Goal: Task Accomplishment & Management: Use online tool/utility

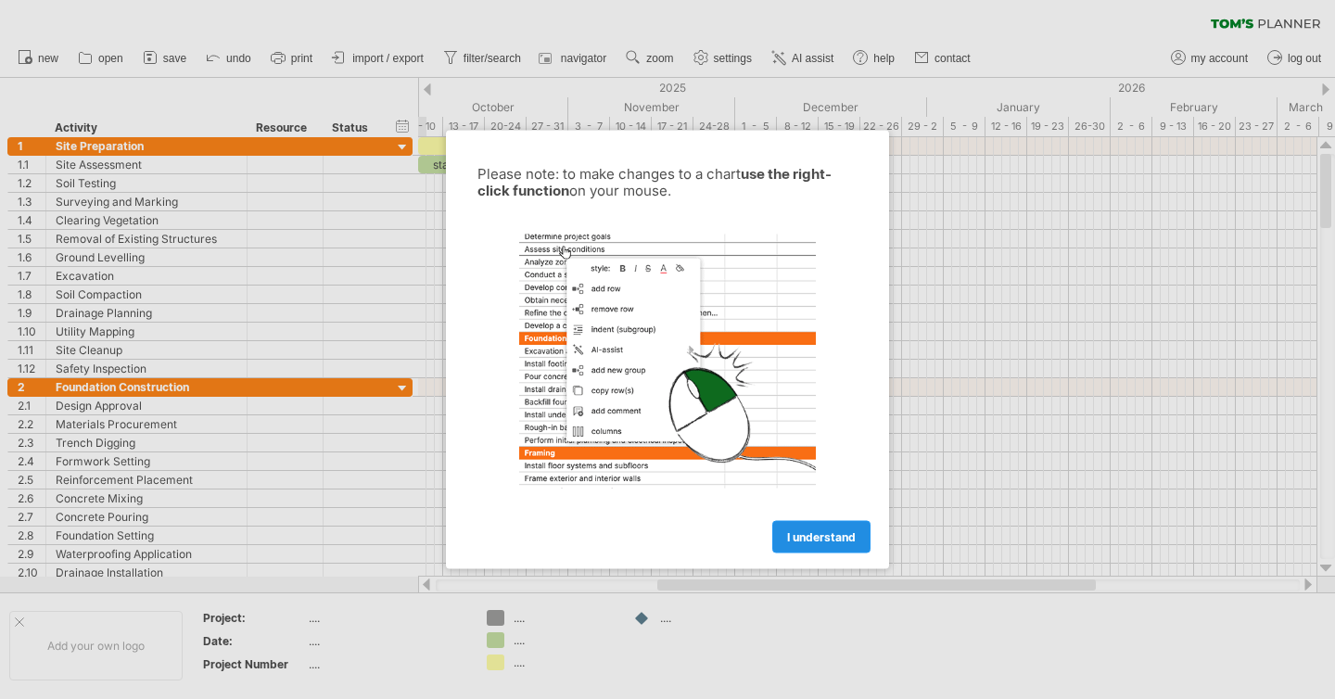
click at [805, 536] on span "I understand" at bounding box center [821, 537] width 69 height 14
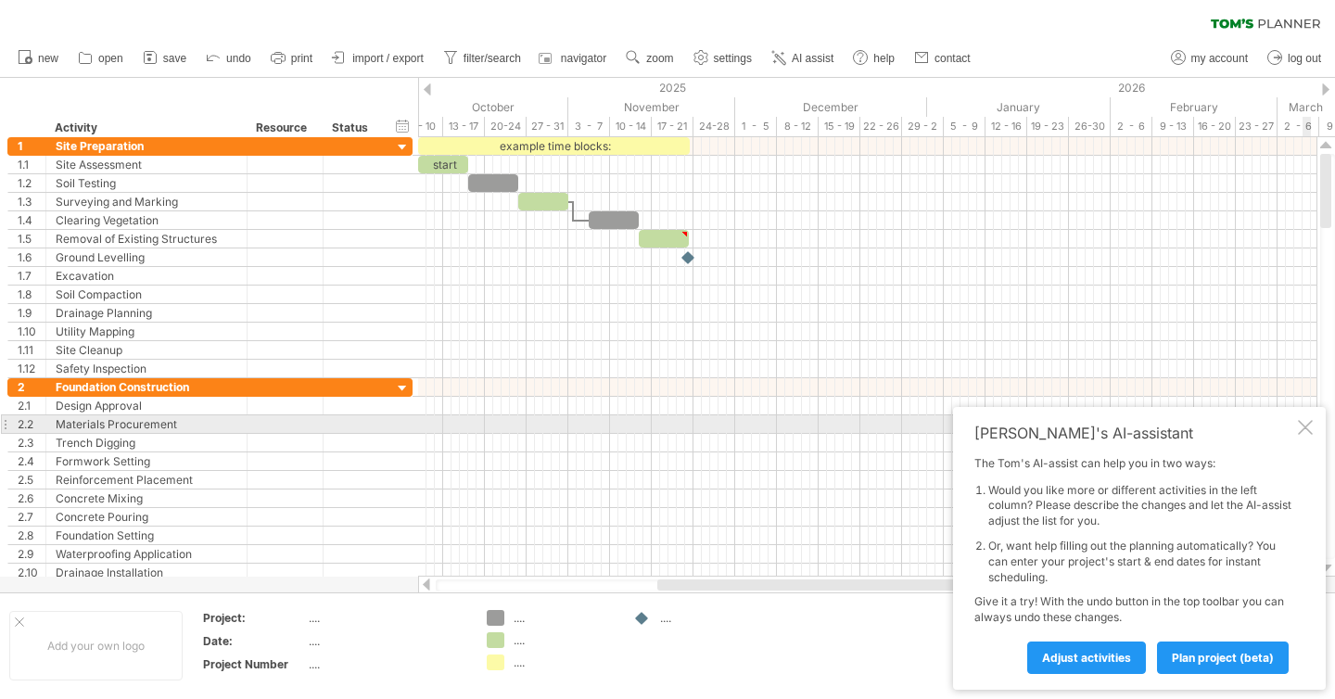
click at [1308, 428] on div at bounding box center [1305, 427] width 15 height 15
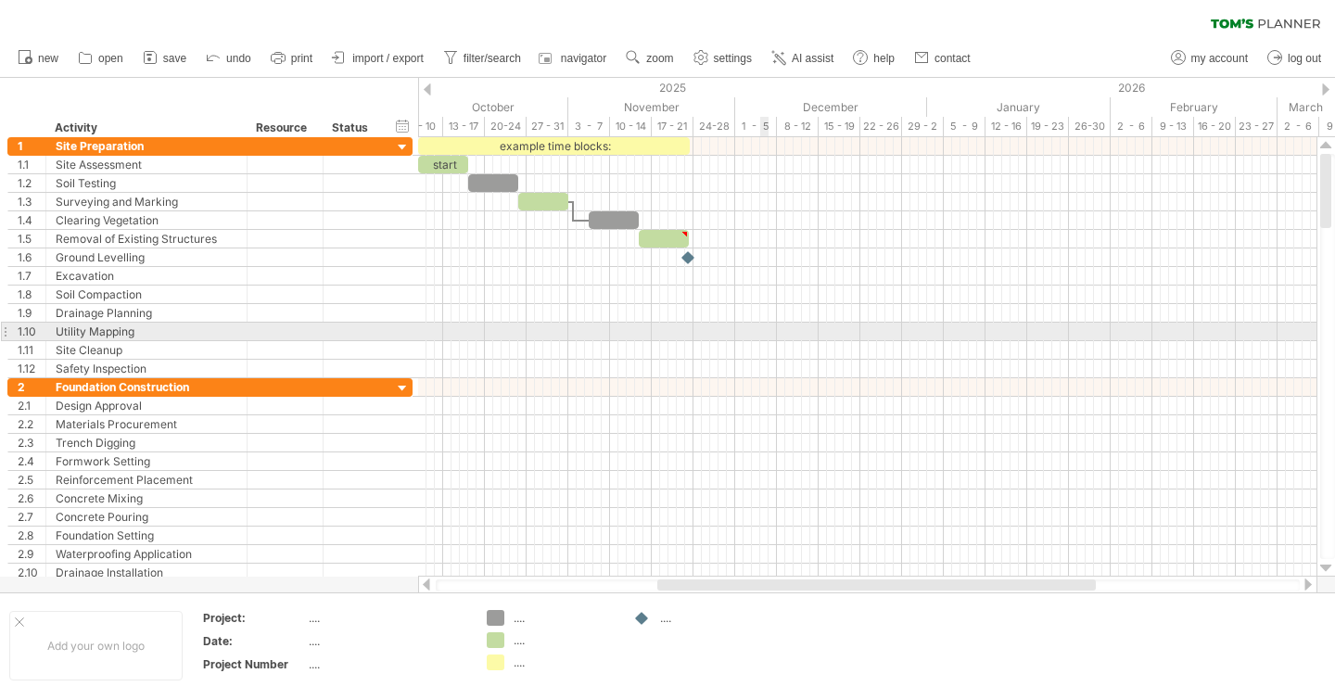
click at [760, 340] on div at bounding box center [867, 332] width 899 height 19
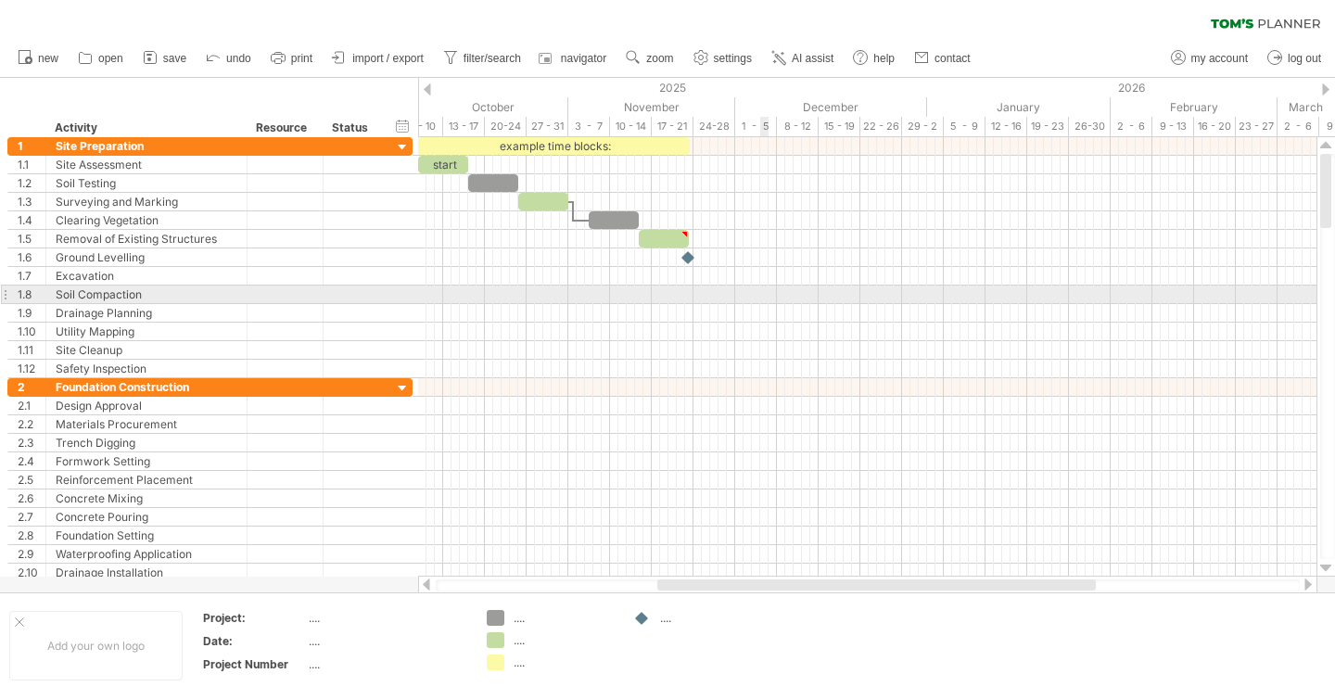
click at [765, 294] on div at bounding box center [867, 295] width 899 height 19
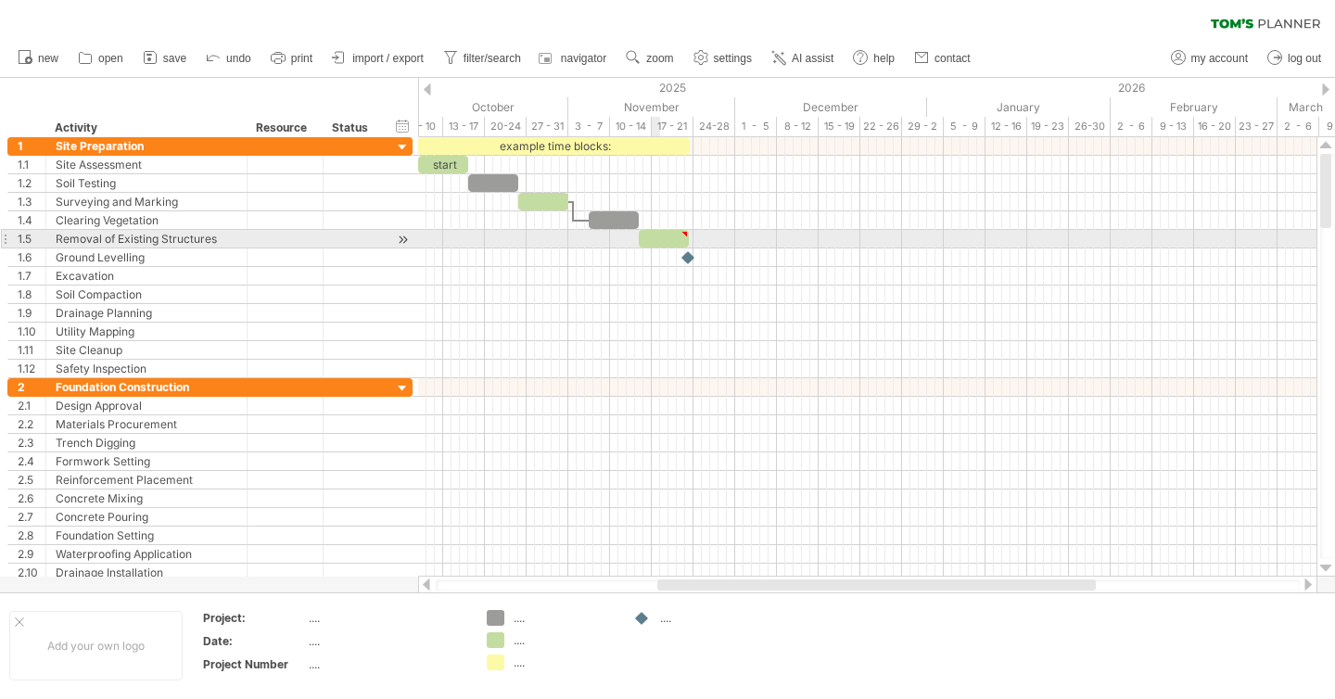
type textarea "**********"
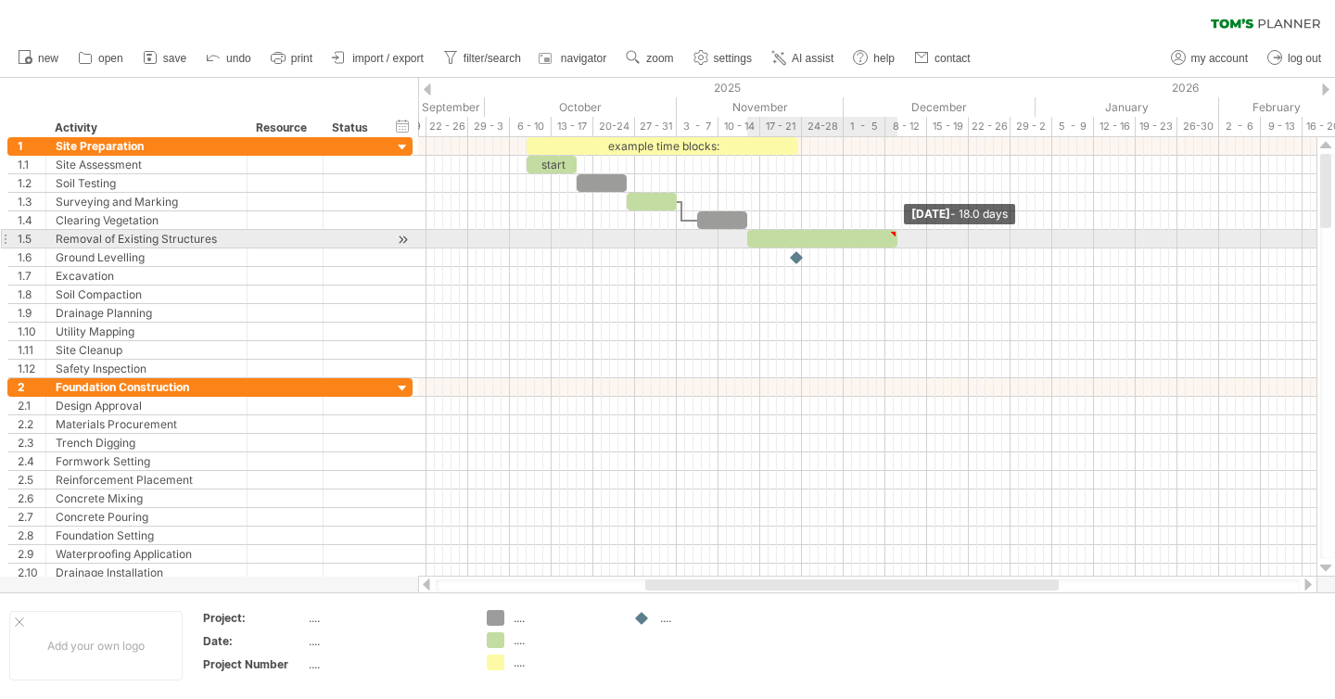
drag, startPoint x: 797, startPoint y: 238, endPoint x: 896, endPoint y: 238, distance: 99.2
click at [896, 238] on span at bounding box center [897, 239] width 7 height 18
click at [754, 240] on div at bounding box center [822, 239] width 150 height 18
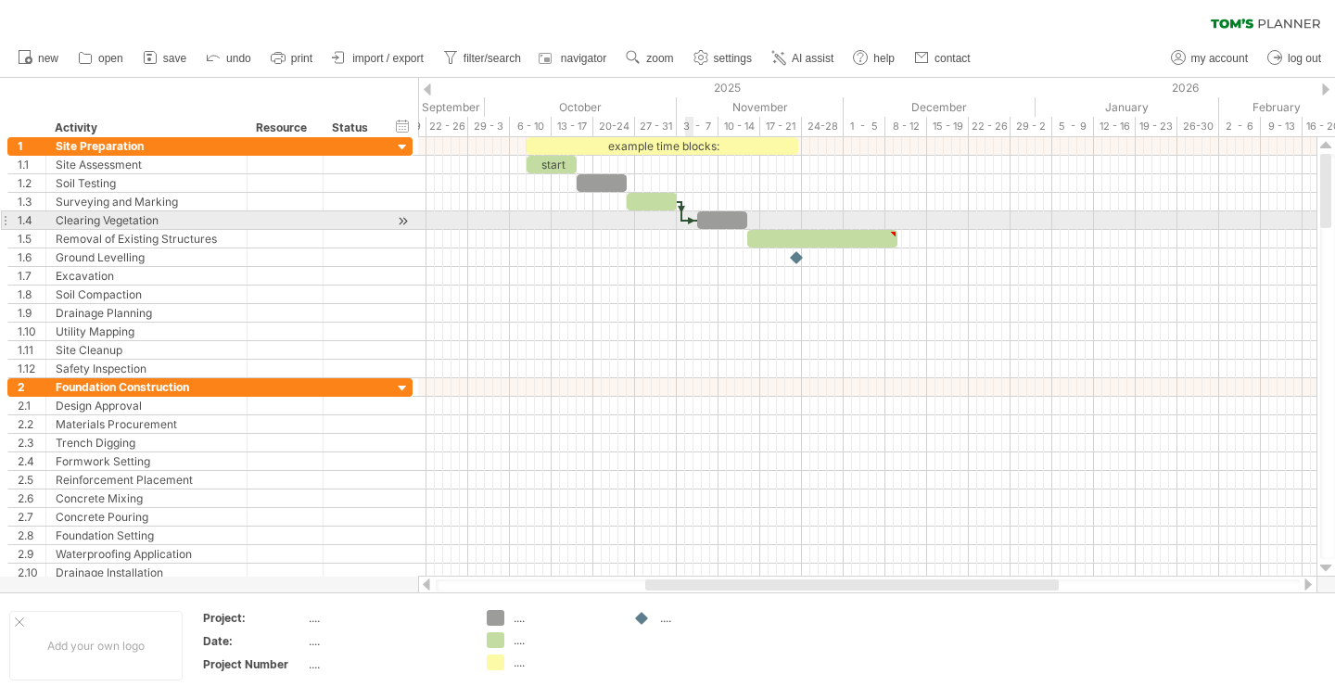
click at [686, 219] on div at bounding box center [691, 221] width 16 height 6
click at [742, 224] on div at bounding box center [722, 220] width 50 height 18
click at [754, 228] on div at bounding box center [867, 220] width 899 height 19
click at [756, 235] on div at bounding box center [822, 239] width 150 height 18
click at [744, 217] on span at bounding box center [747, 220] width 7 height 18
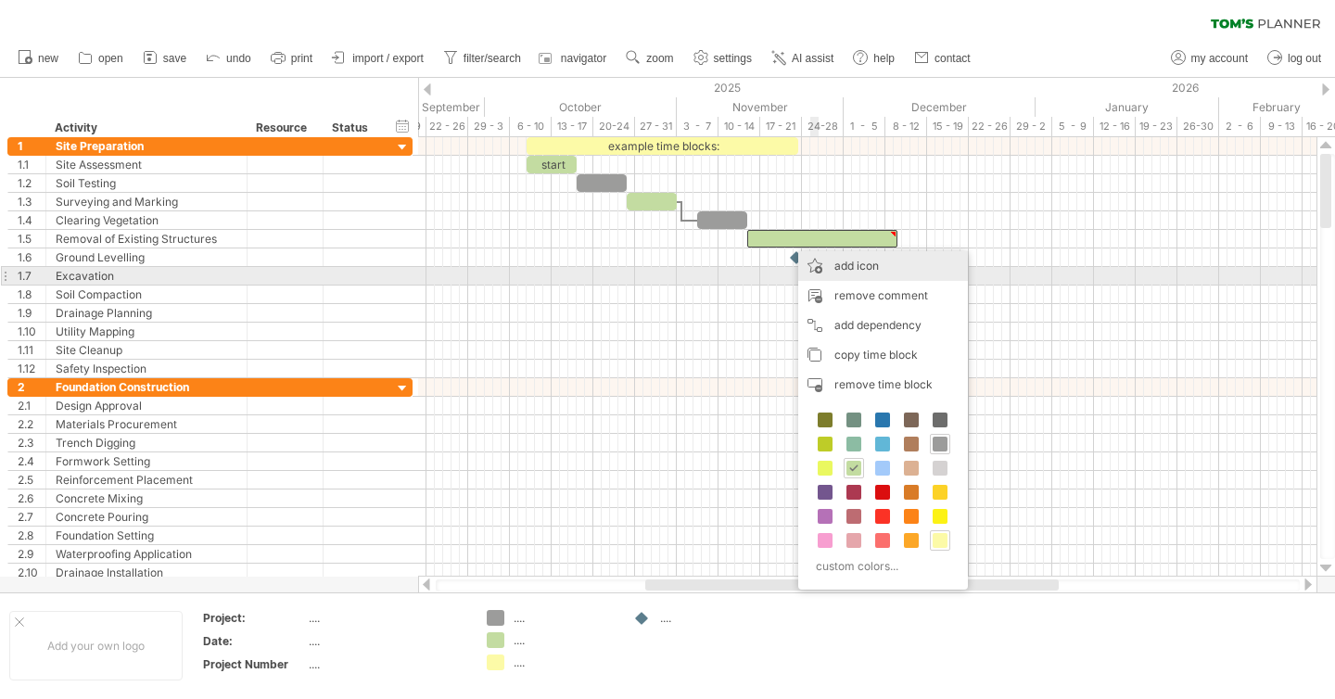
click at [900, 268] on div "add icon" at bounding box center [883, 266] width 170 height 30
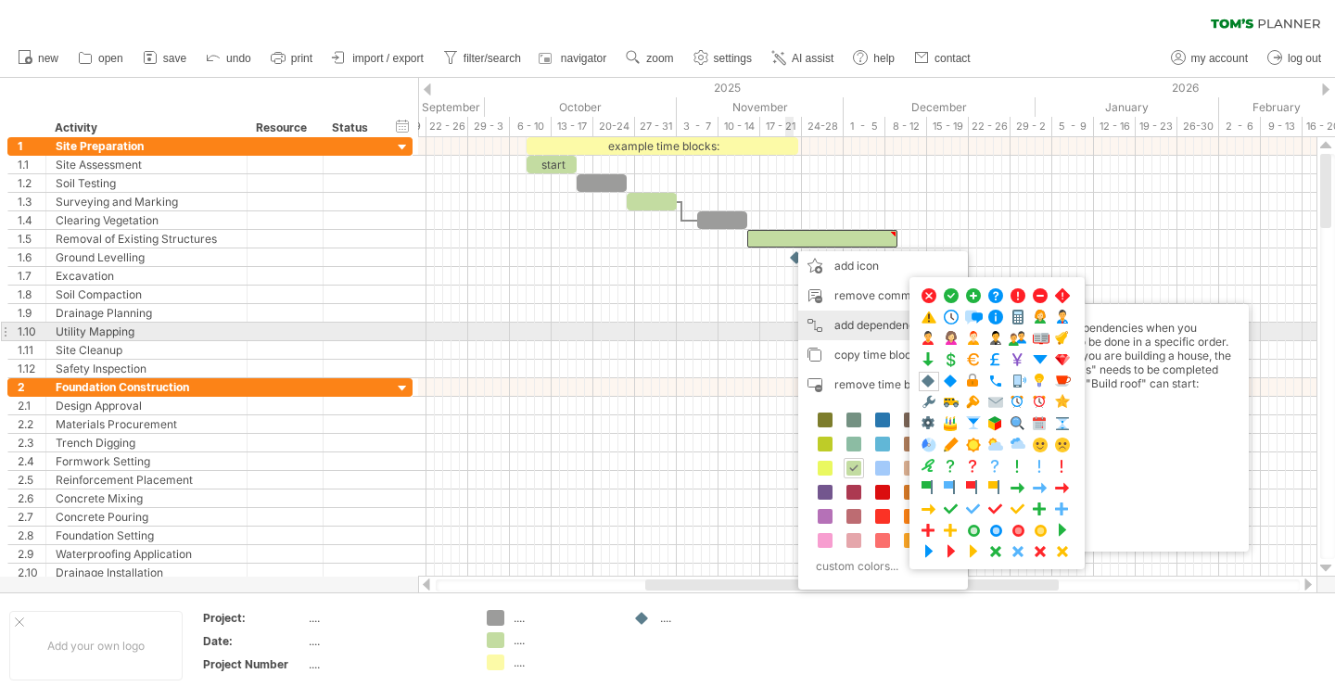
click at [843, 326] on div "add dependency You can use dependencies when you require tasks to be done in a …" at bounding box center [883, 326] width 170 height 30
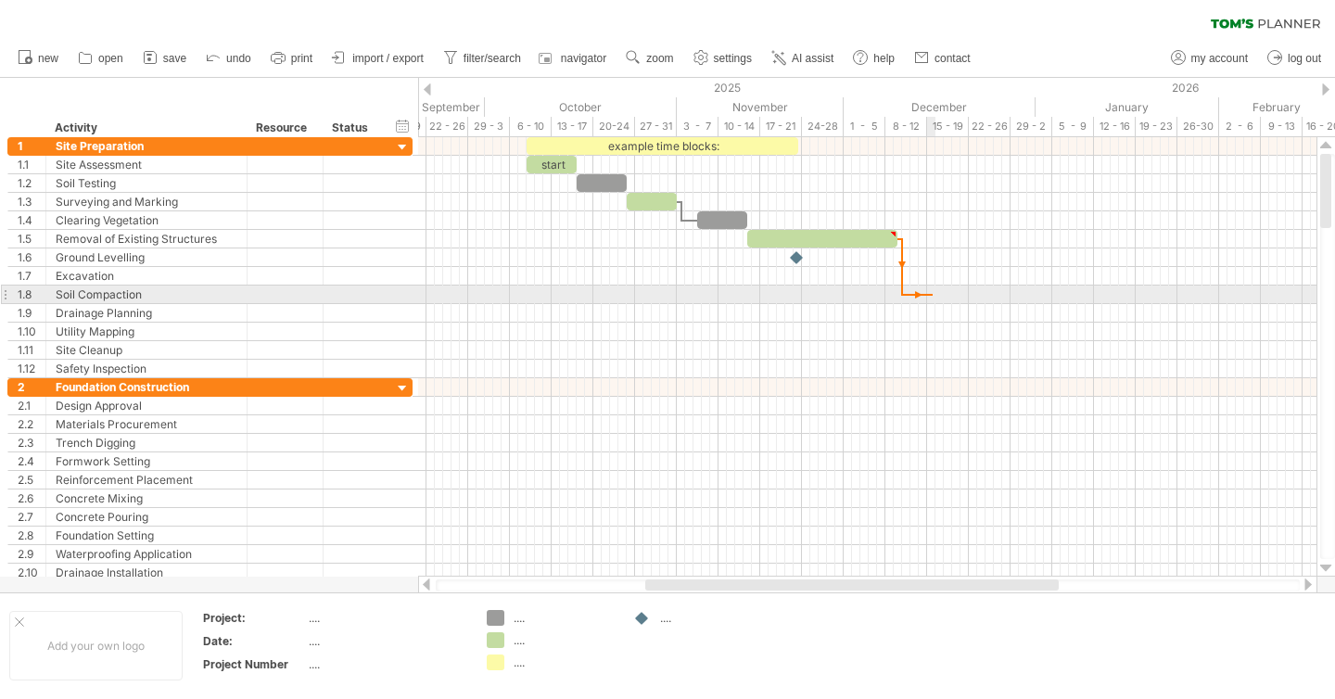
click at [933, 300] on div at bounding box center [867, 295] width 899 height 19
drag, startPoint x: 931, startPoint y: 297, endPoint x: 946, endPoint y: 297, distance: 14.8
click at [946, 297] on div at bounding box center [867, 295] width 899 height 19
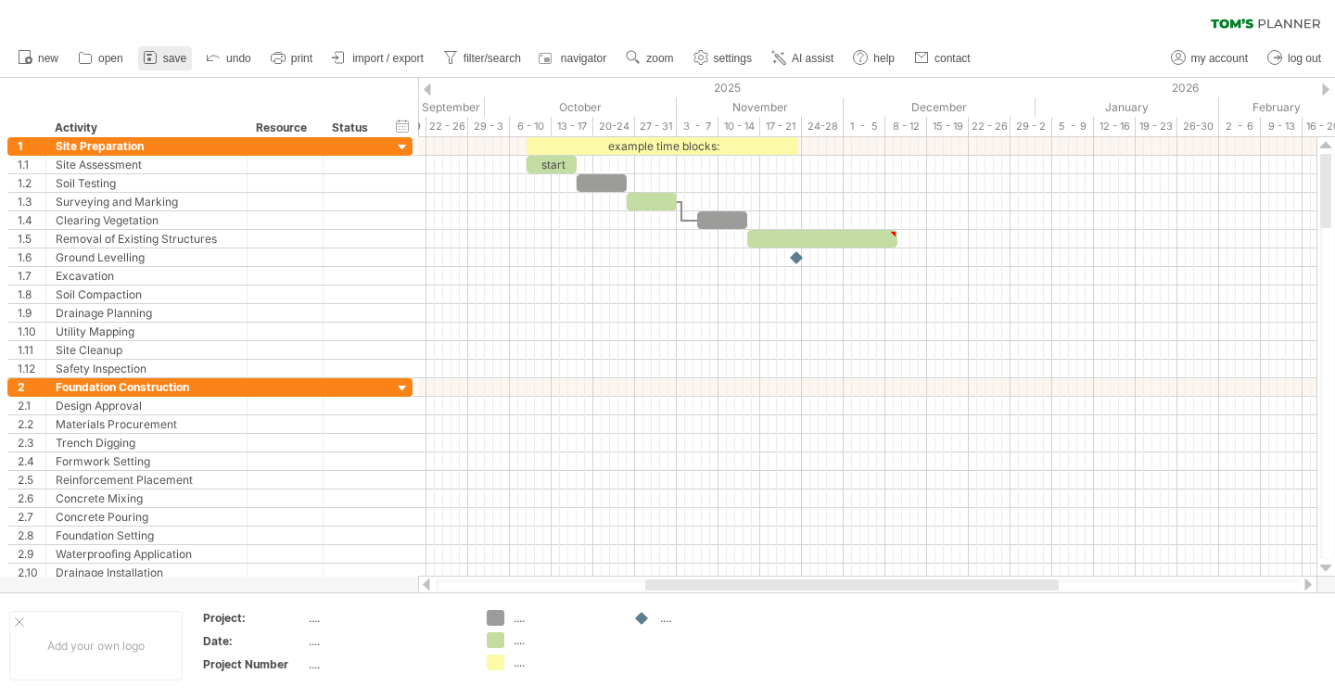
click at [175, 58] on span "save" at bounding box center [174, 58] width 23 height 13
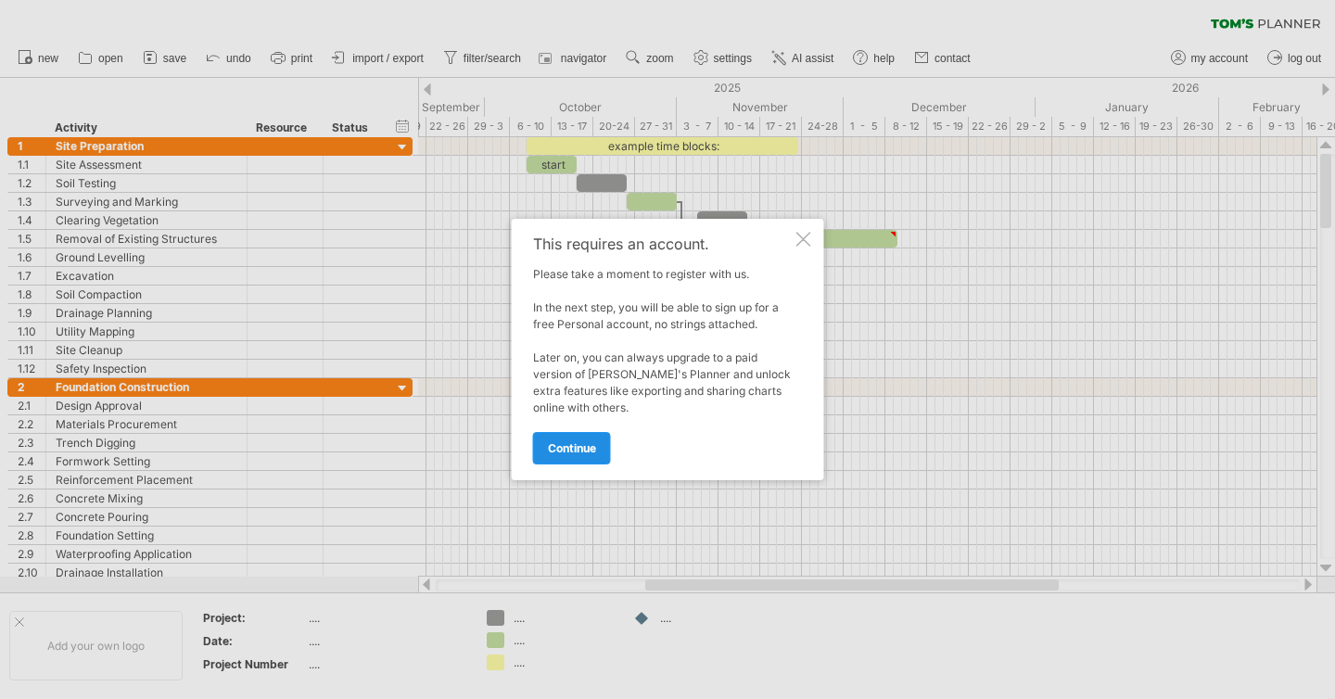
click at [588, 444] on span "continue" at bounding box center [572, 448] width 48 height 14
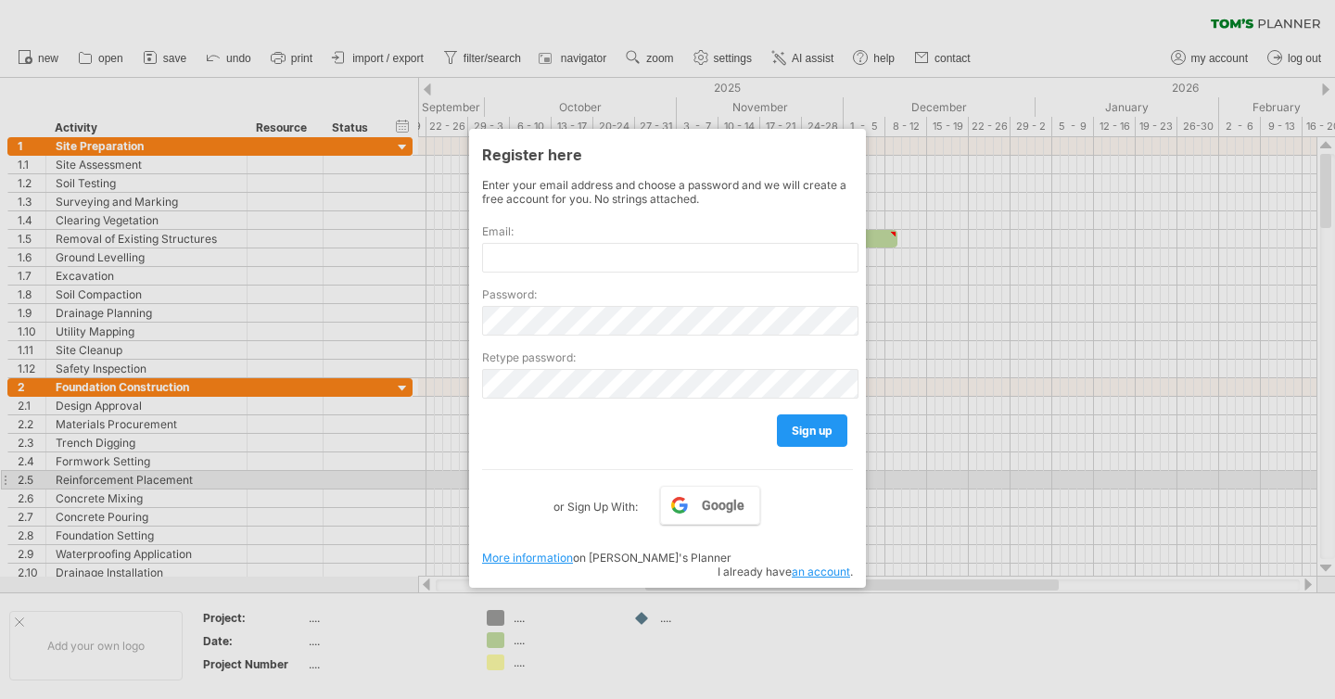
click at [956, 485] on div at bounding box center [667, 349] width 1335 height 699
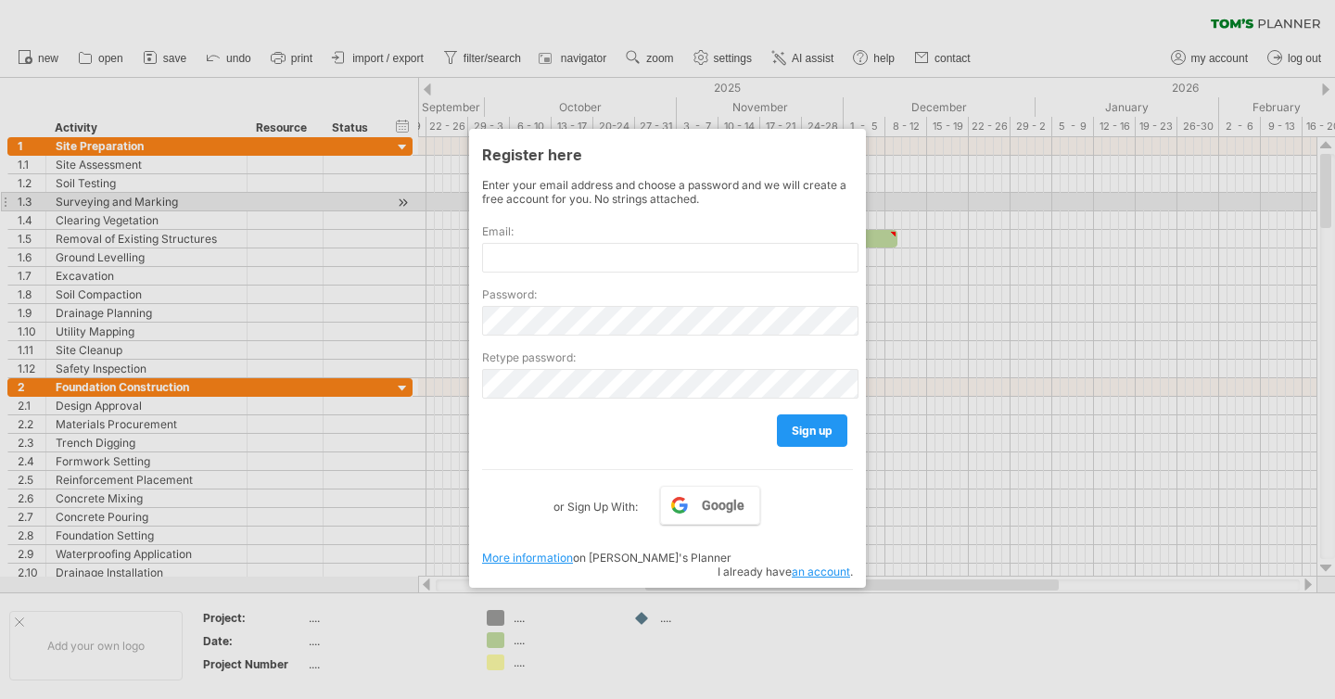
click at [980, 209] on div at bounding box center [667, 349] width 1335 height 699
click at [293, 54] on div at bounding box center [667, 349] width 1335 height 699
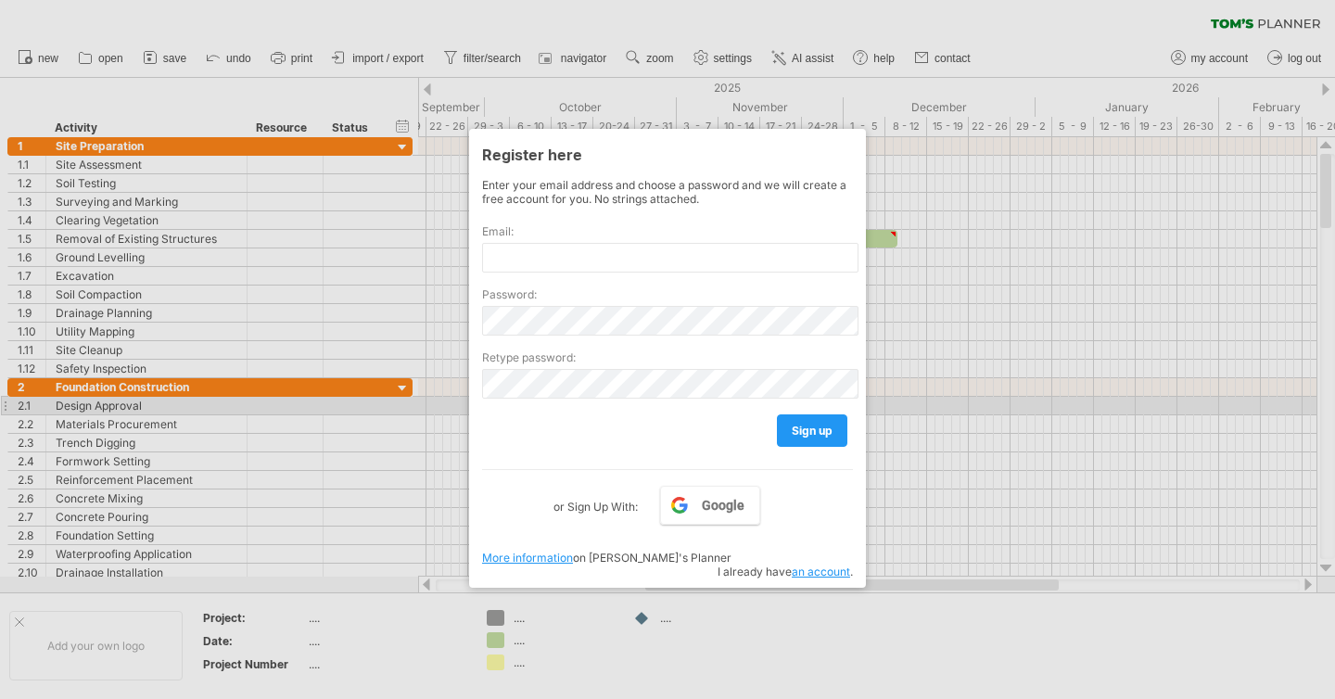
click at [918, 390] on div at bounding box center [667, 349] width 1335 height 699
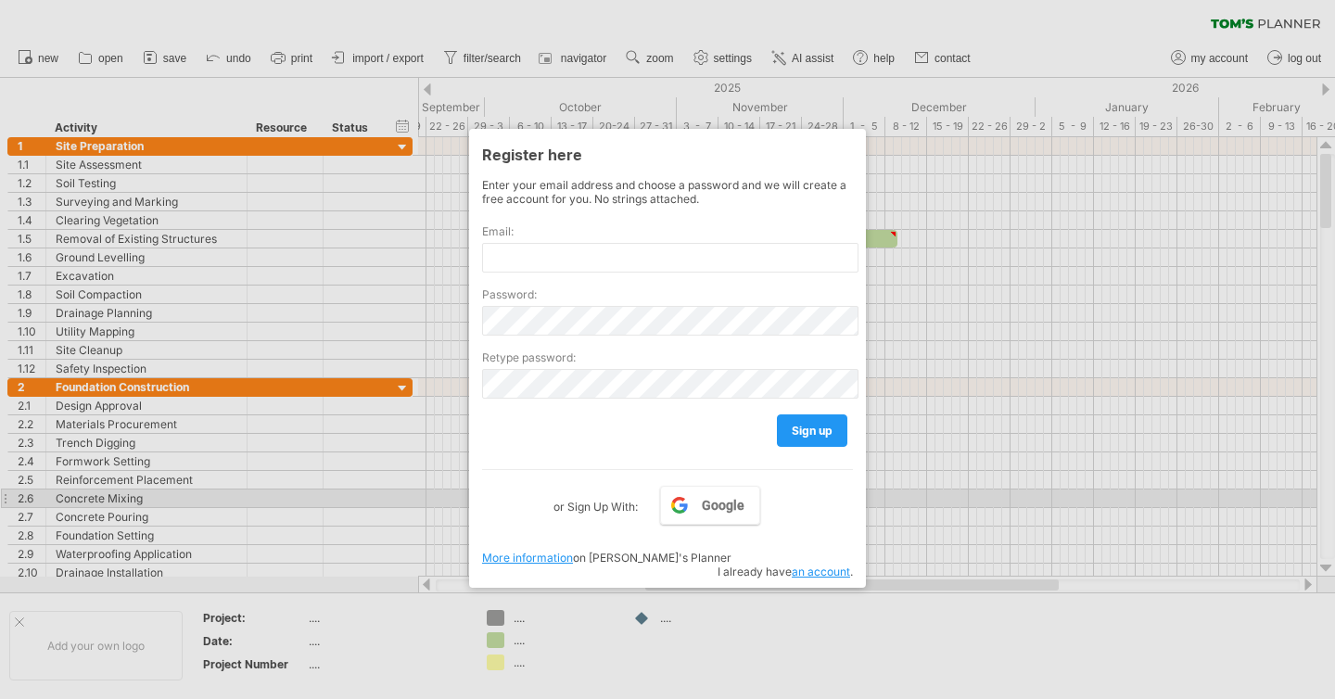
click at [876, 497] on div at bounding box center [667, 349] width 1335 height 699
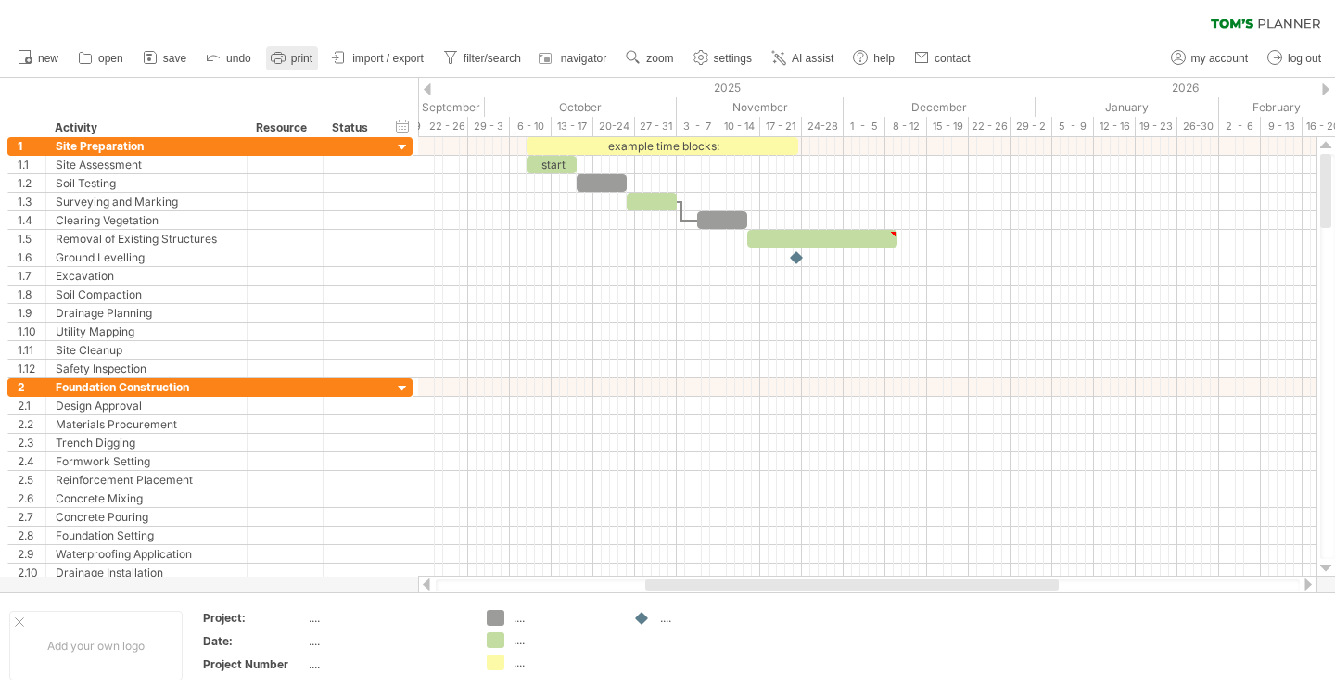
click at [275, 55] on icon at bounding box center [278, 57] width 19 height 19
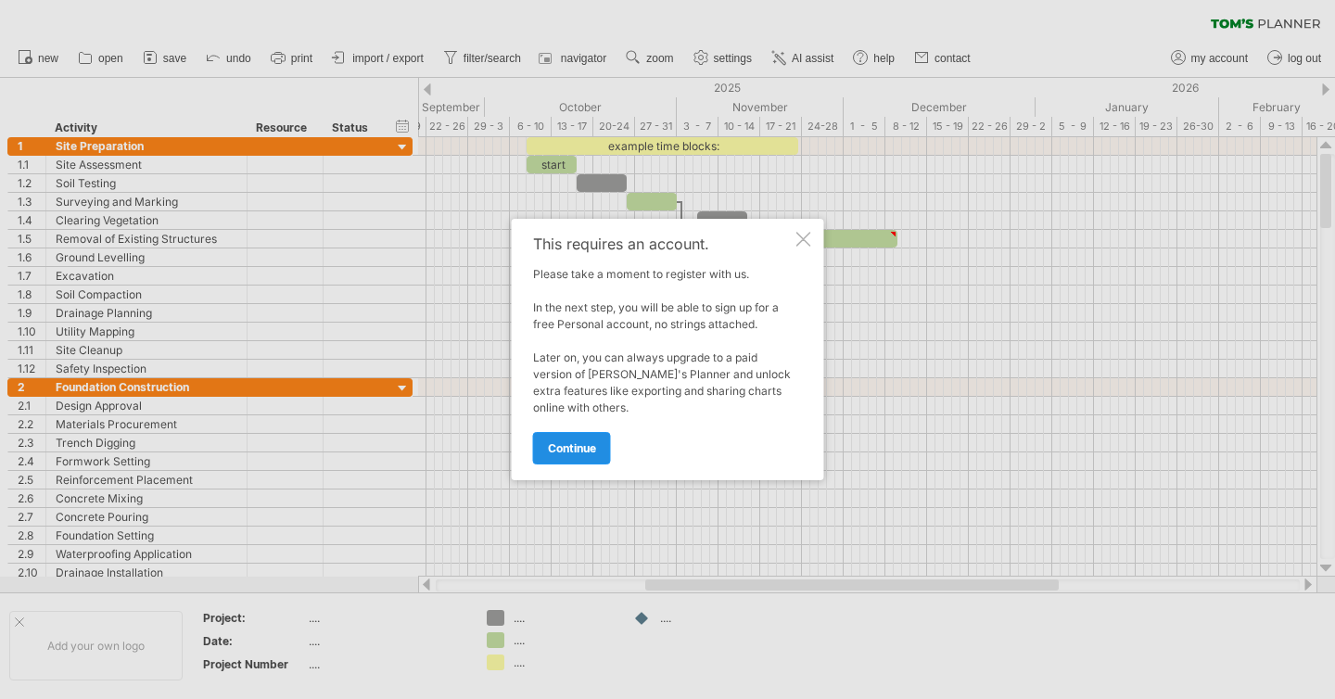
click at [584, 441] on span "continue" at bounding box center [572, 448] width 48 height 14
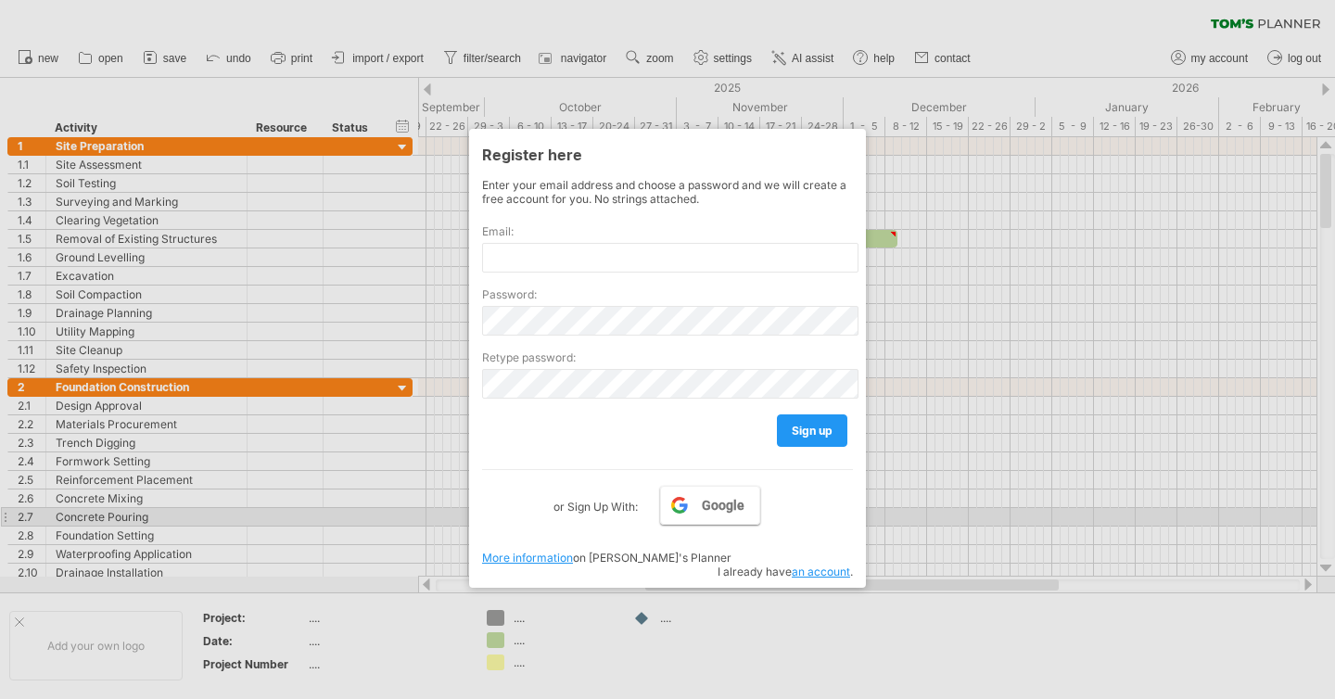
click at [721, 512] on link "Google" at bounding box center [710, 505] width 100 height 39
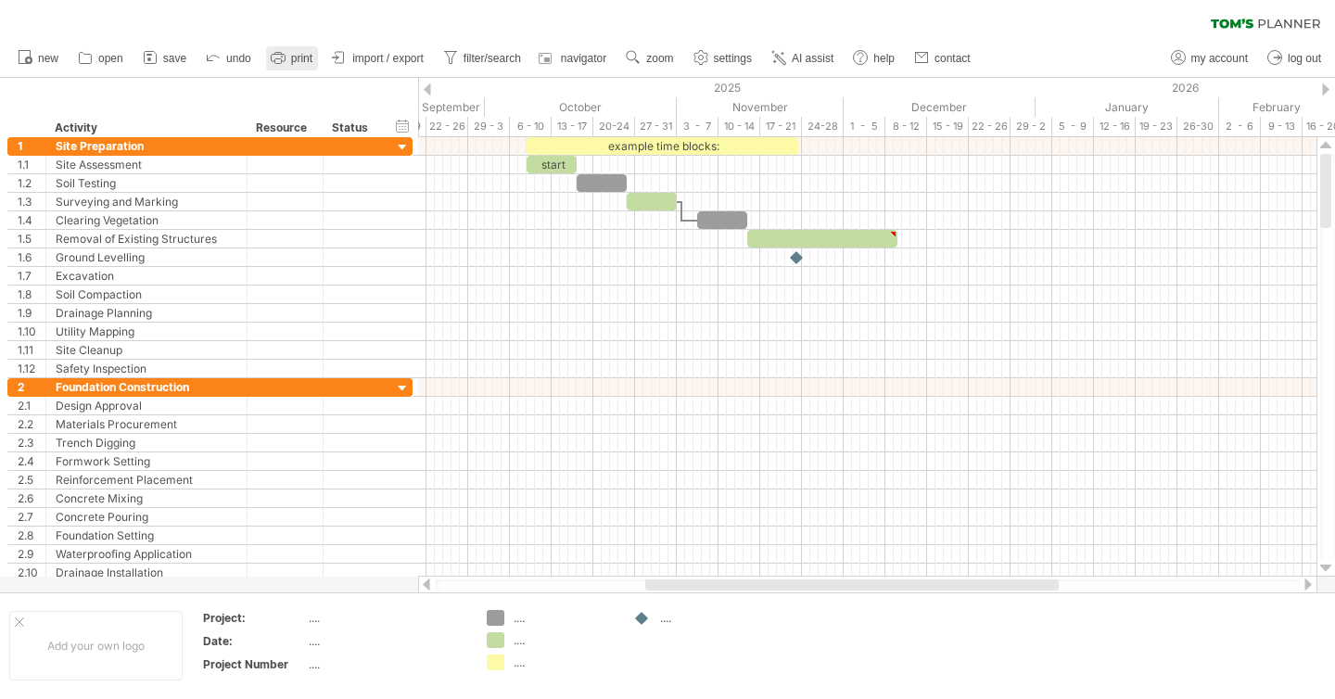
click at [294, 52] on span "print" at bounding box center [301, 58] width 21 height 13
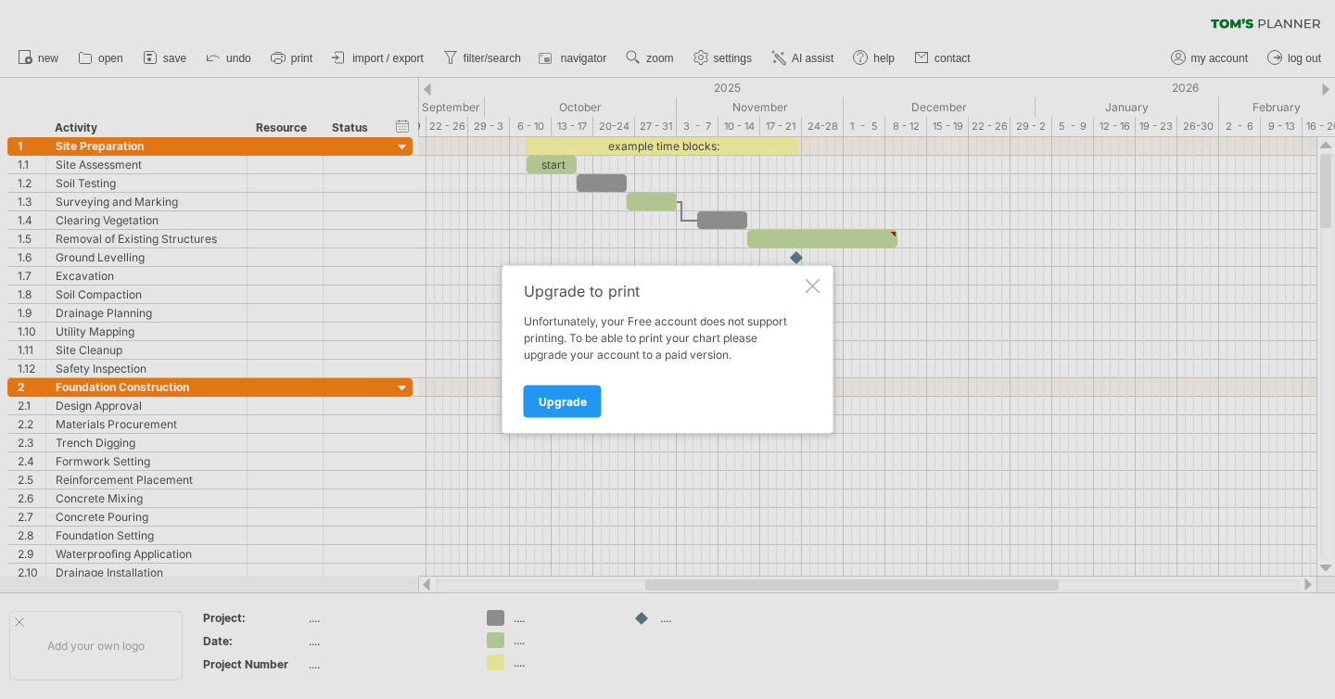
click at [820, 278] on div "Upgrade to print Unfortunately, your Free account does not support printing. To…" at bounding box center [668, 350] width 331 height 168
click at [553, 404] on span "Upgrade" at bounding box center [563, 402] width 48 height 14
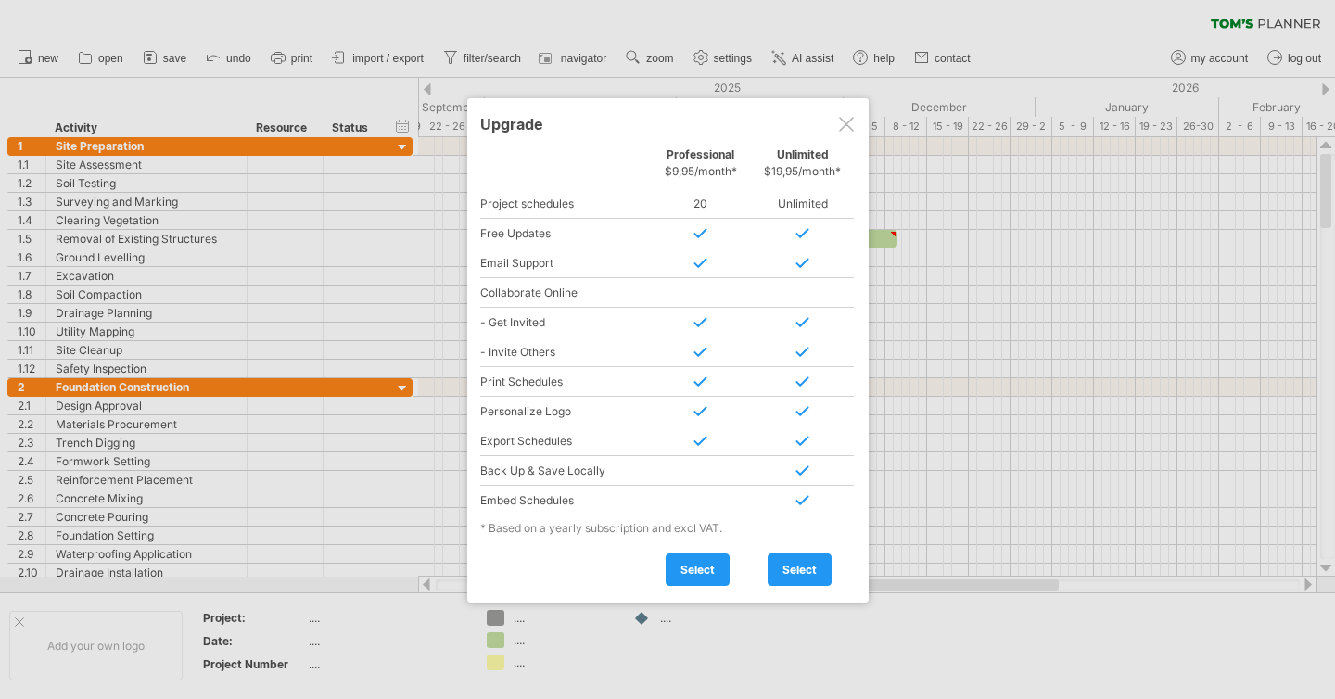
click at [842, 119] on div at bounding box center [846, 124] width 15 height 15
